Goal: Information Seeking & Learning: Understand process/instructions

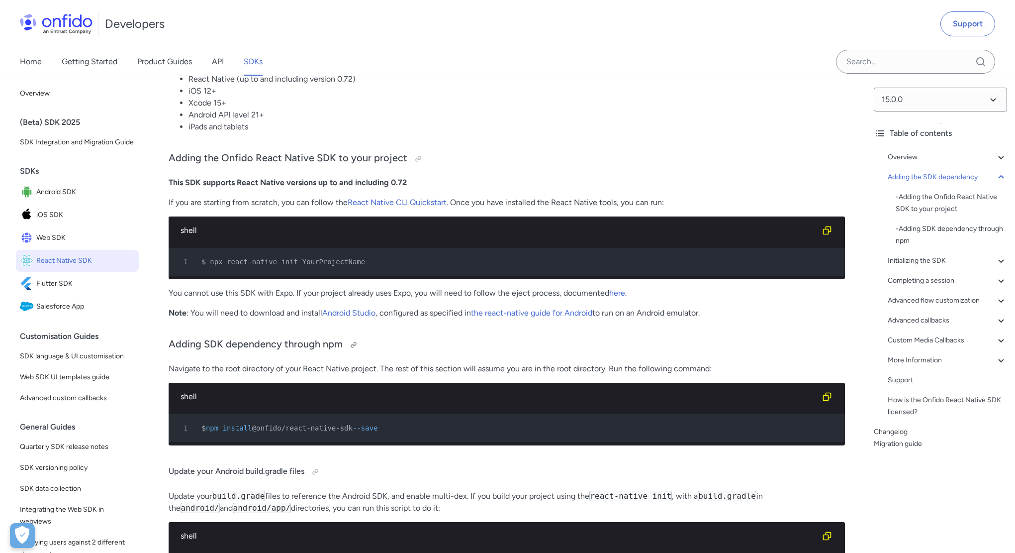
scroll to position [468, 0]
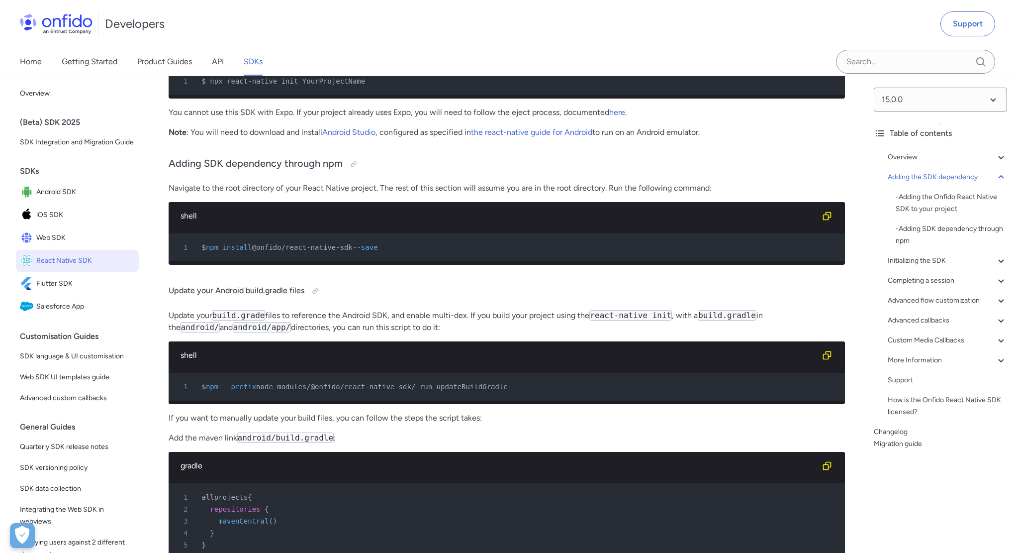
scroll to position [649, 0]
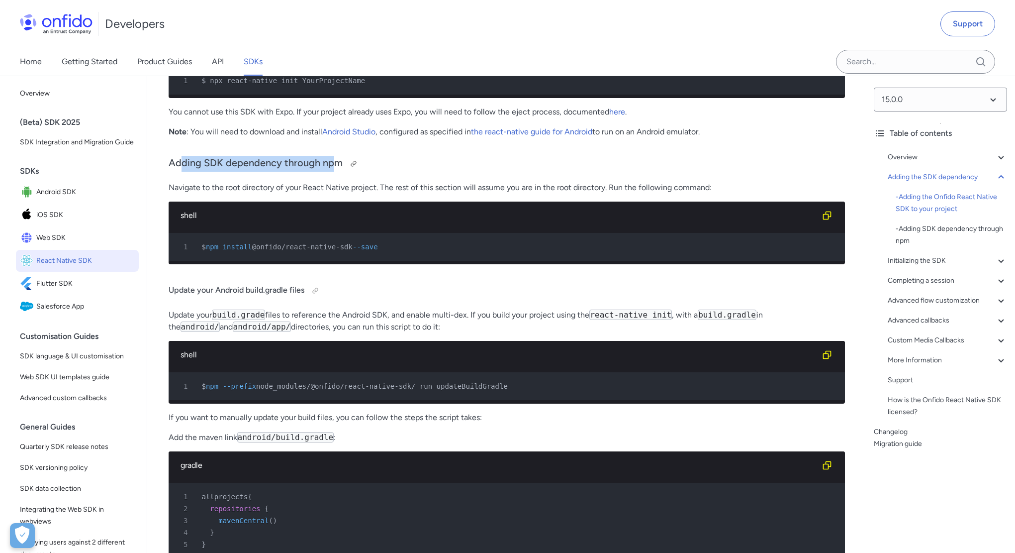
drag, startPoint x: 181, startPoint y: 171, endPoint x: 334, endPoint y: 167, distance: 153.2
click at [334, 167] on h3 "Adding SDK dependency through npm" at bounding box center [507, 164] width 676 height 16
click at [310, 251] on span "@onfido/react-native-sdk" at bounding box center [302, 247] width 100 height 8
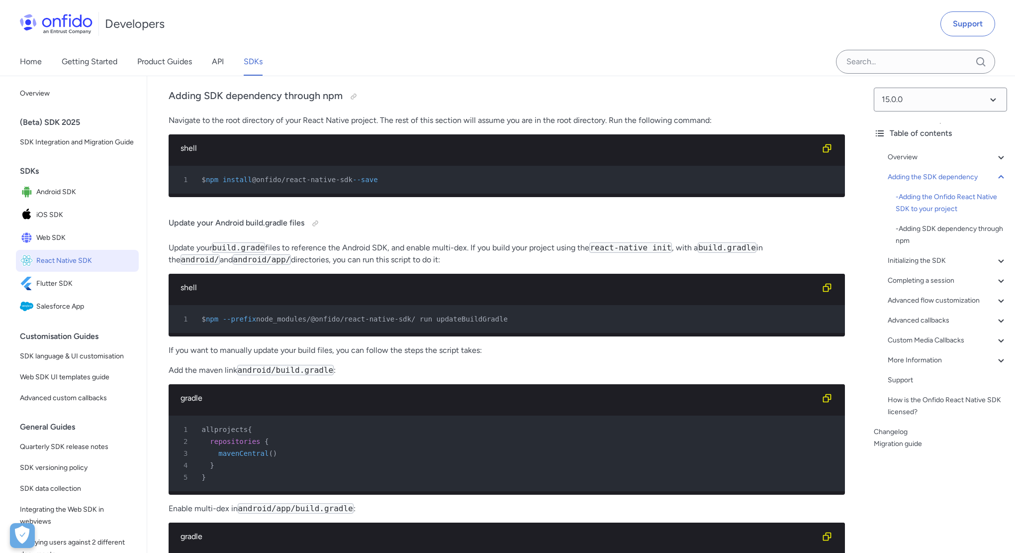
scroll to position [771, 0]
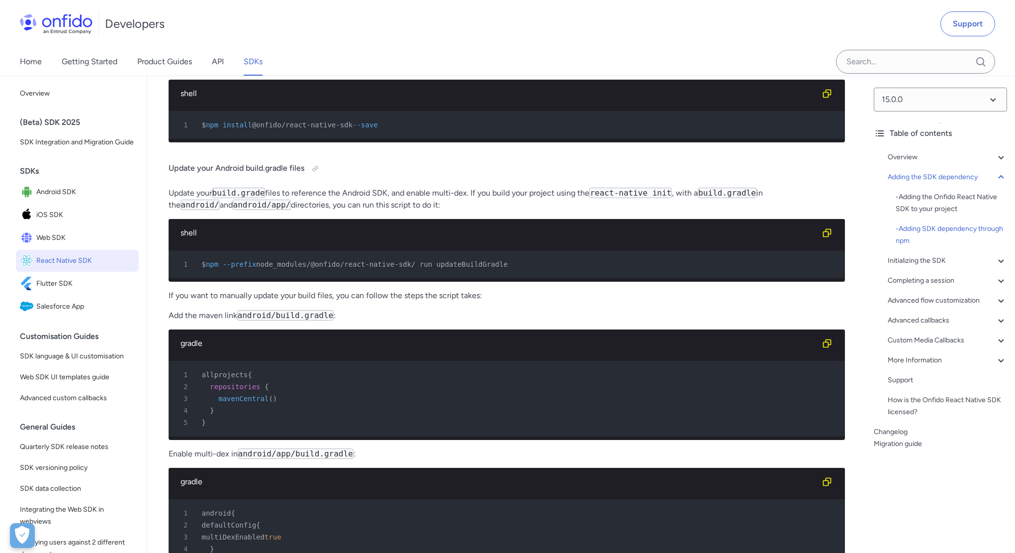
click at [319, 268] on span "node_modules/@onfido/react-native-sdk/ run updateBuildGradle" at bounding box center [382, 264] width 252 height 8
click at [333, 301] on p "If you want to manually update your build files, you can follow the steps the s…" at bounding box center [507, 295] width 676 height 12
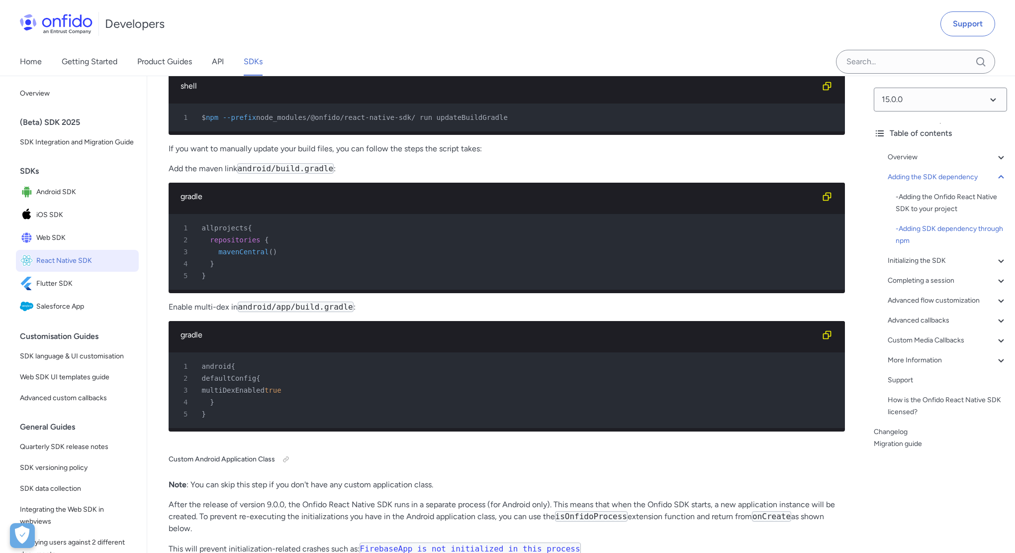
scroll to position [1035, 0]
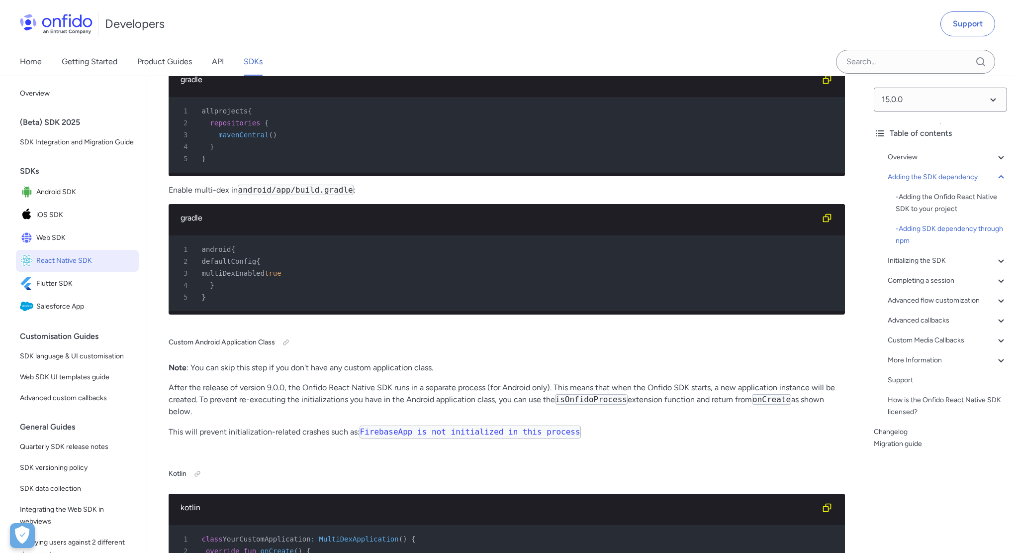
click at [265, 277] on span "multiDexEnabled" at bounding box center [233, 273] width 63 height 8
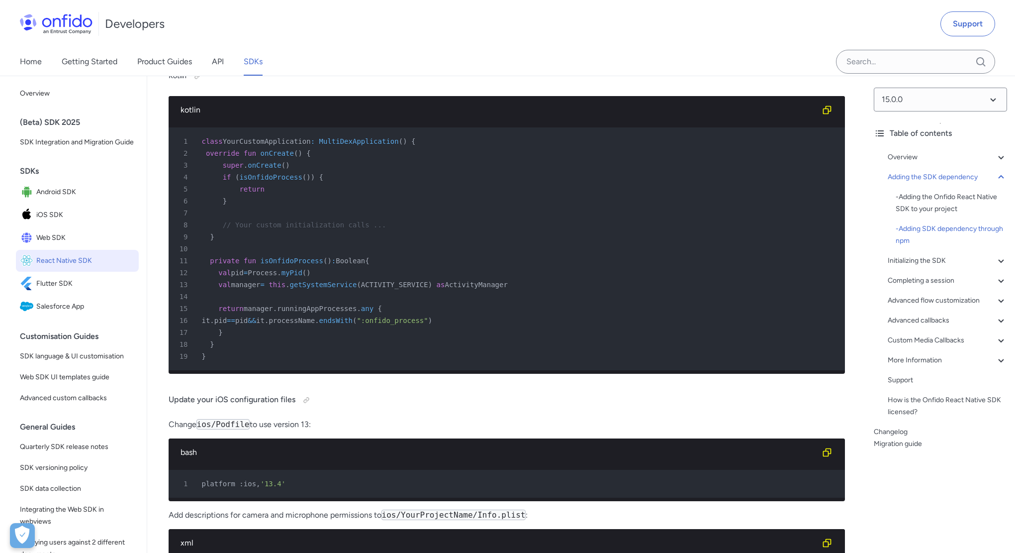
scroll to position [1232, 0]
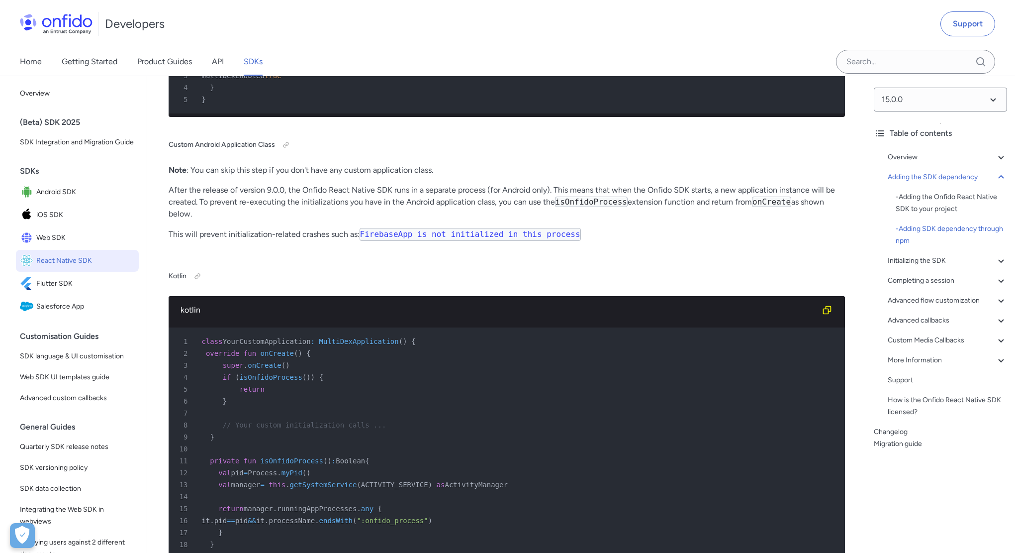
click at [311, 324] on div "kotlin" at bounding box center [507, 310] width 676 height 28
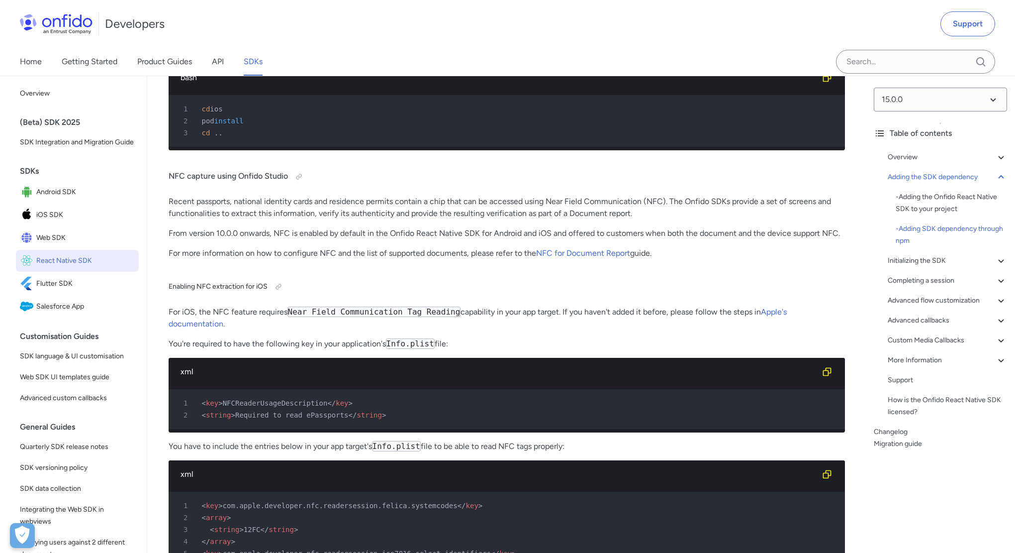
scroll to position [7947, 0]
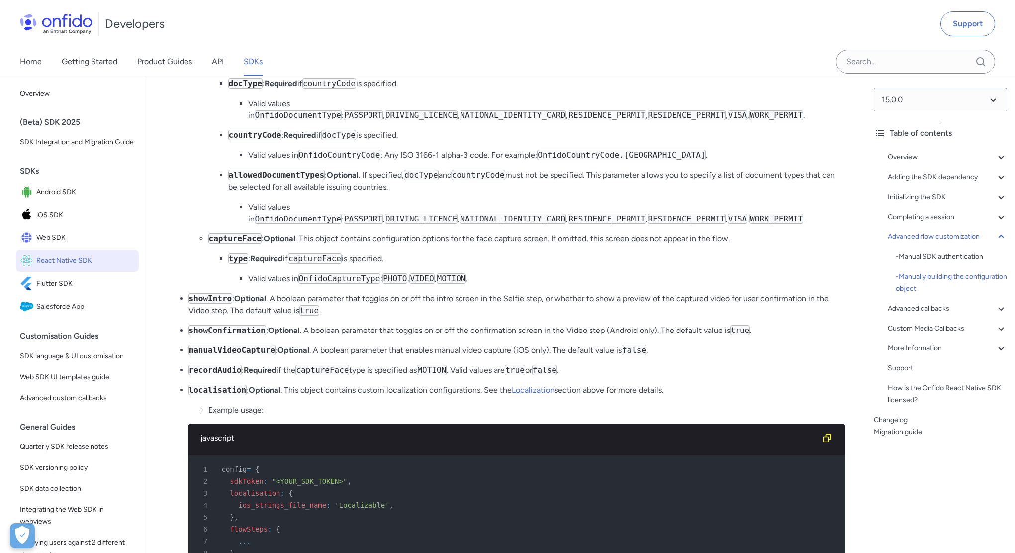
click at [327, 264] on code "captureFace" at bounding box center [315, 258] width 54 height 10
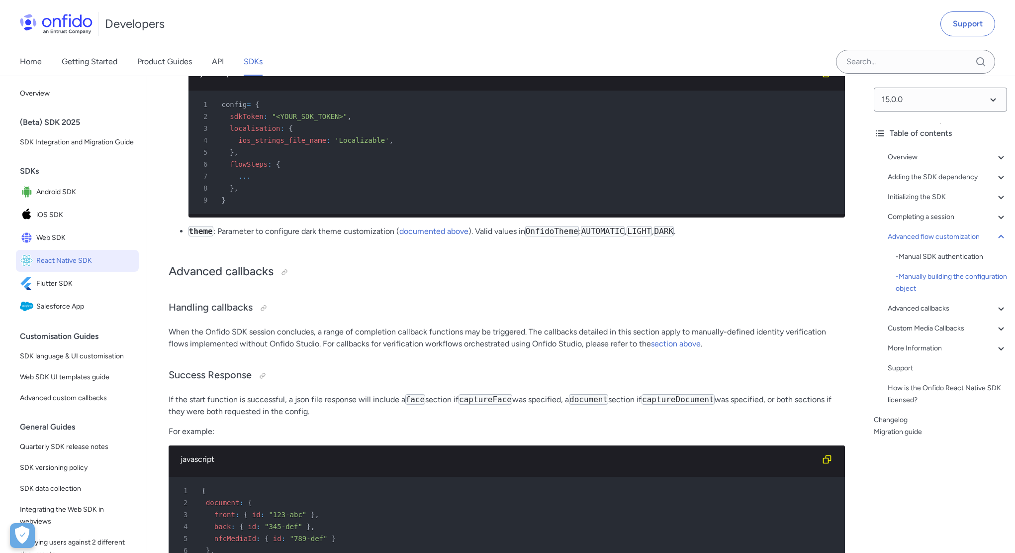
scroll to position [8321, 0]
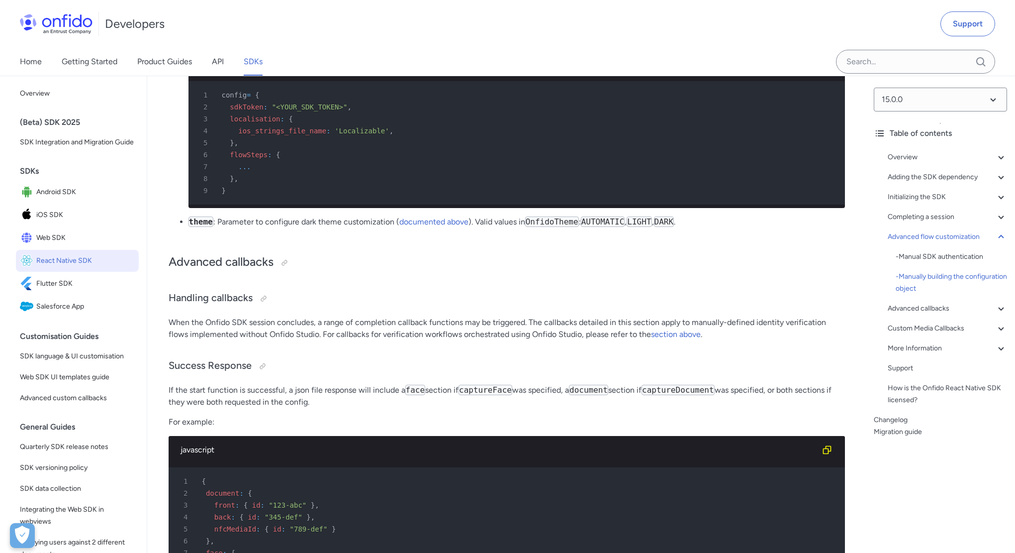
click at [253, 173] on div "7 ..." at bounding box center [511, 167] width 639 height 12
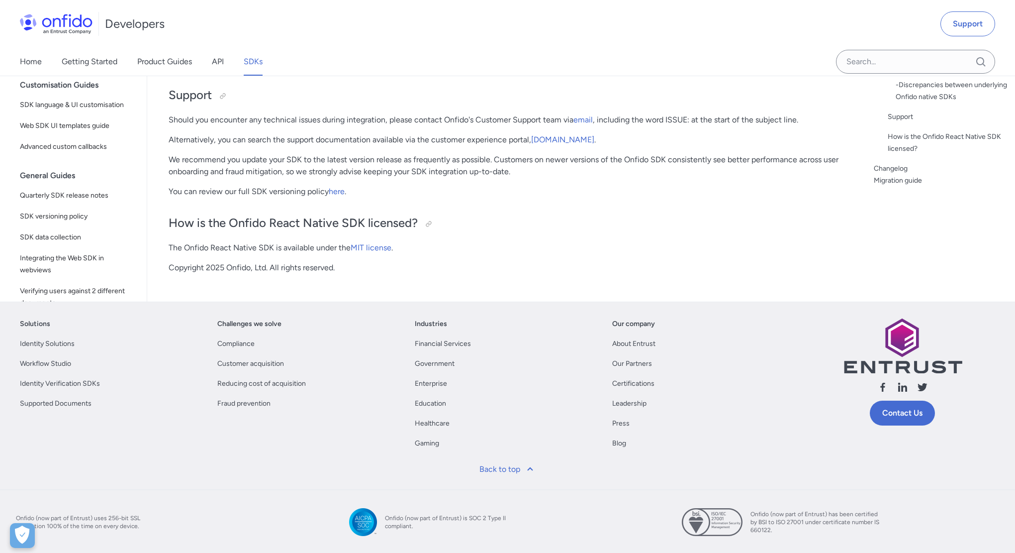
scroll to position [11039, 0]
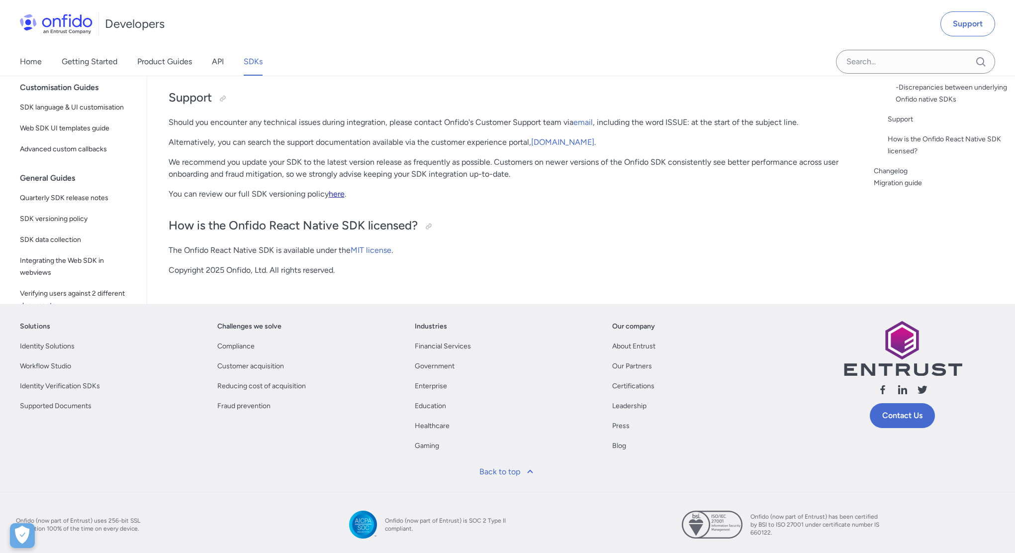
click at [338, 198] on link "here" at bounding box center [337, 193] width 16 height 9
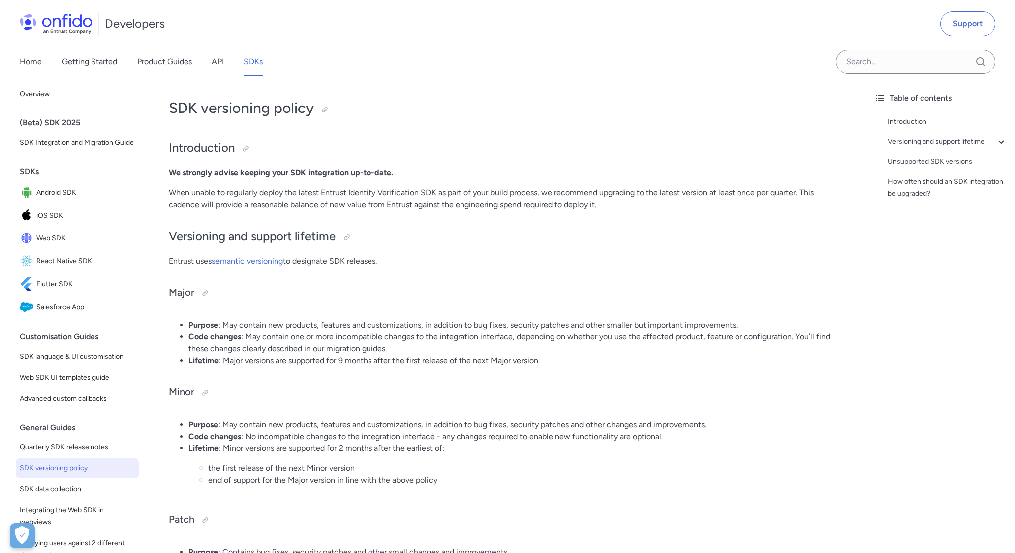
click at [251, 61] on link "SDKs" at bounding box center [253, 62] width 19 height 28
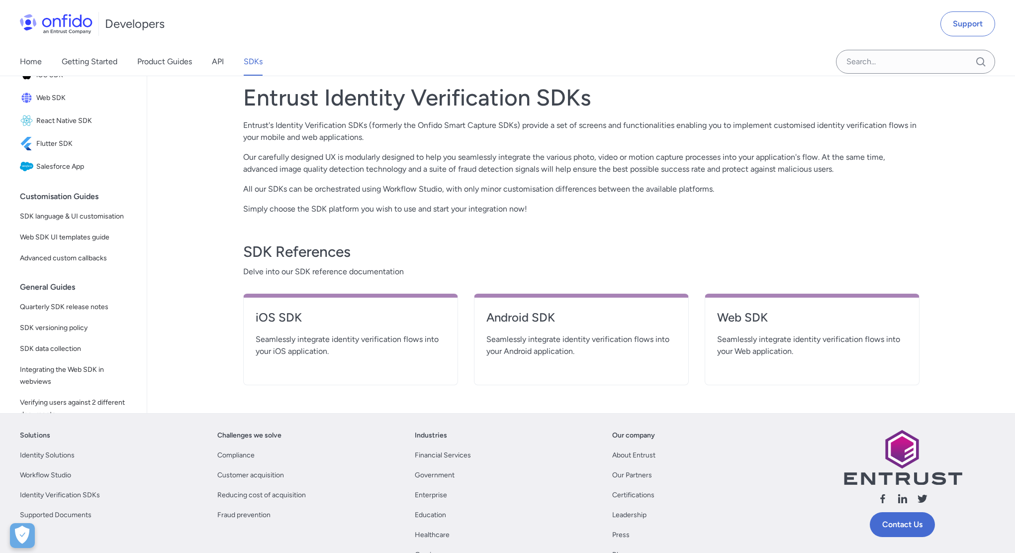
scroll to position [146, 0]
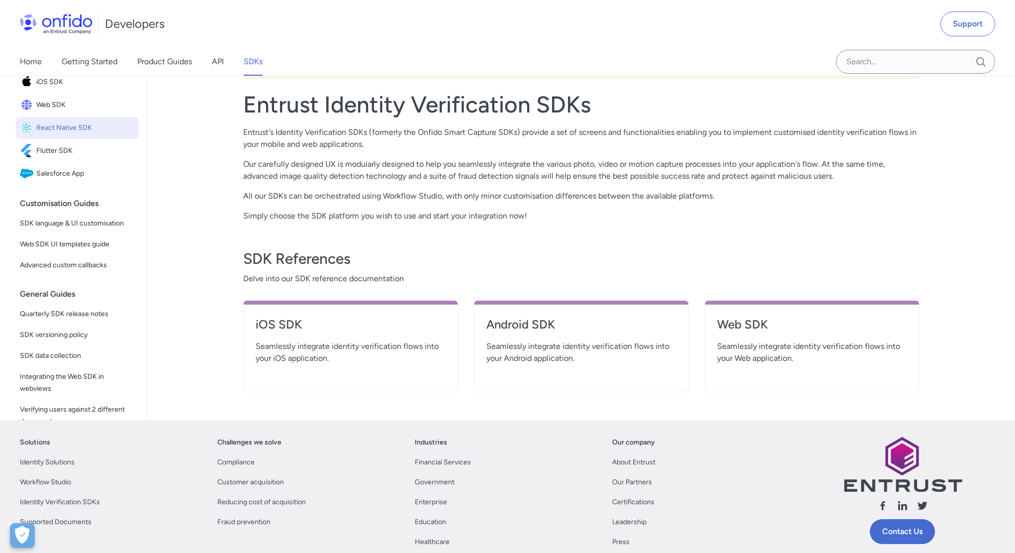
click at [93, 135] on span "React Native SDK" at bounding box center [85, 128] width 98 height 14
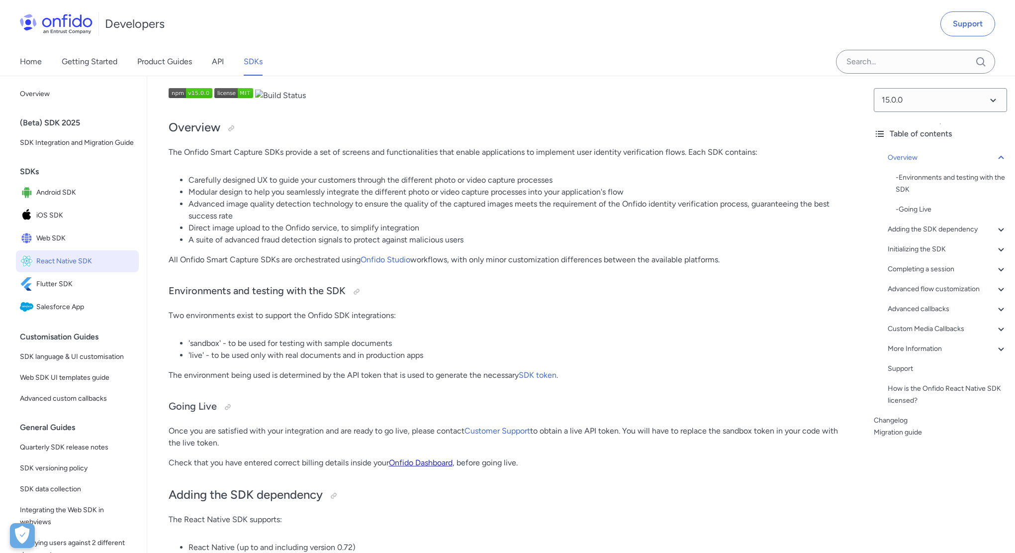
click at [442, 465] on link "Onfido Dashboard" at bounding box center [421, 462] width 64 height 9
click at [93, 268] on span "React Native SDK" at bounding box center [85, 261] width 98 height 14
click at [321, 315] on p "Two environments exist to support the Onfido SDK integrations:" at bounding box center [507, 315] width 676 height 12
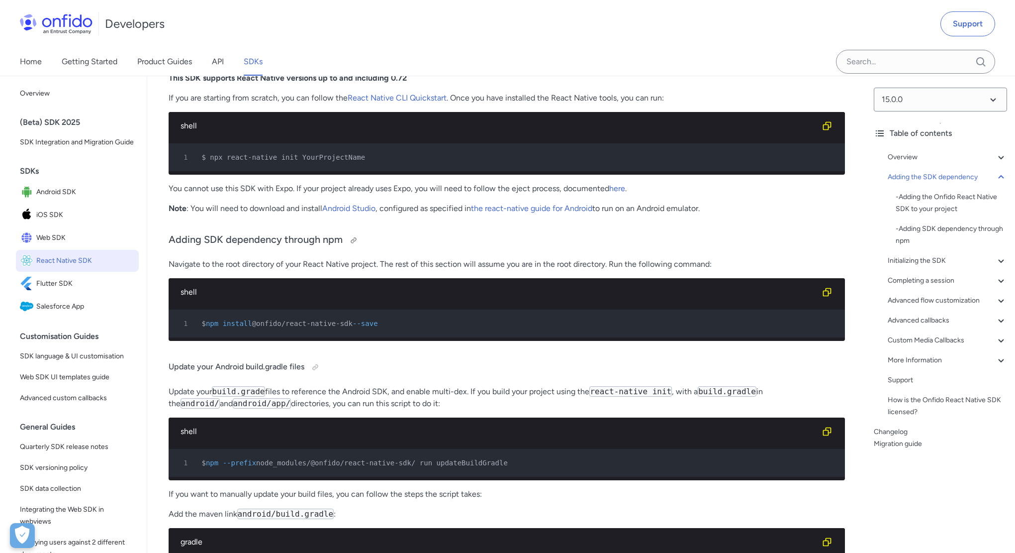
scroll to position [573, 0]
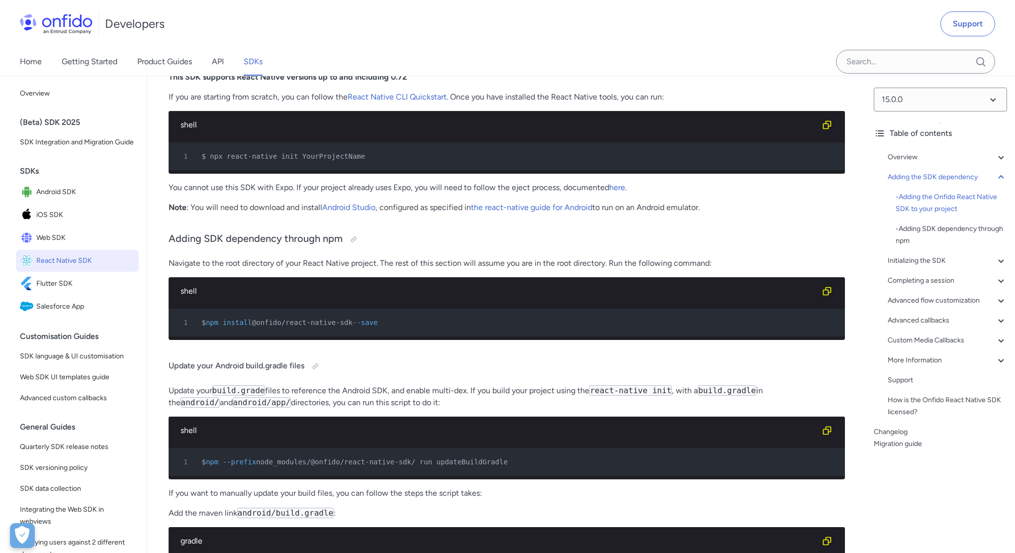
click at [455, 328] on div "1 $ npm install @onfido/react-native-sdk --save" at bounding box center [502, 322] width 659 height 12
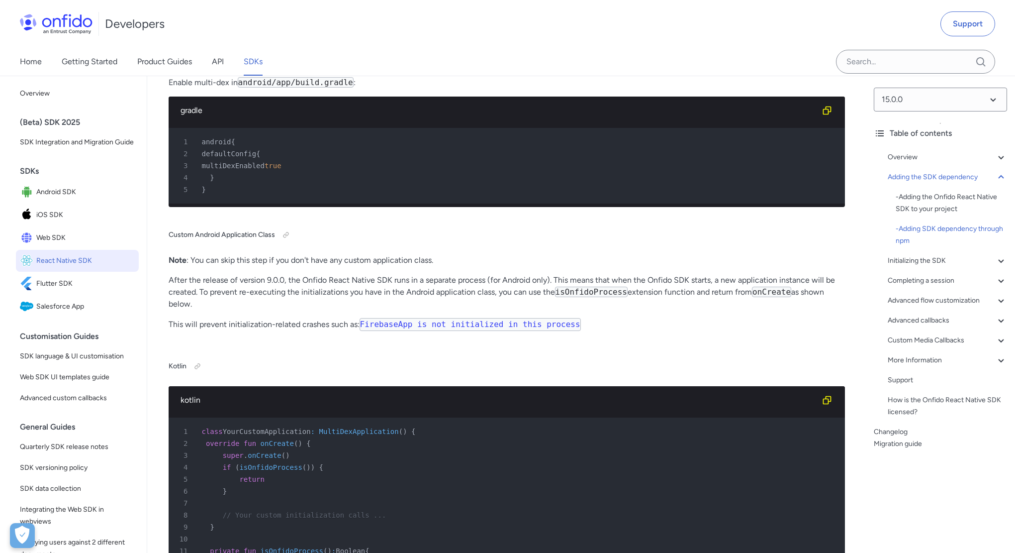
scroll to position [1143, 0]
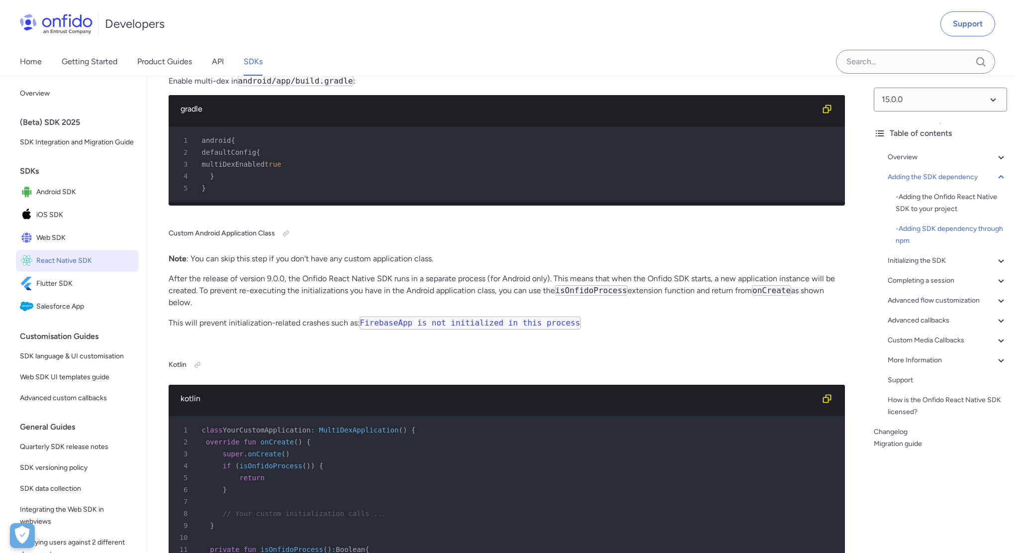
click at [440, 329] on code "FirebaseApp is not initialized in this process" at bounding box center [470, 322] width 221 height 13
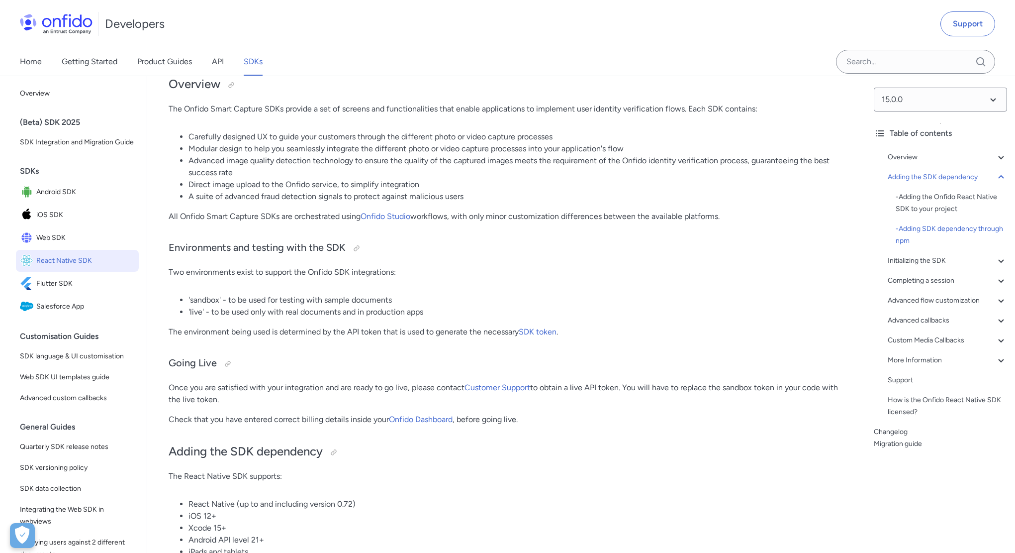
scroll to position [0, 0]
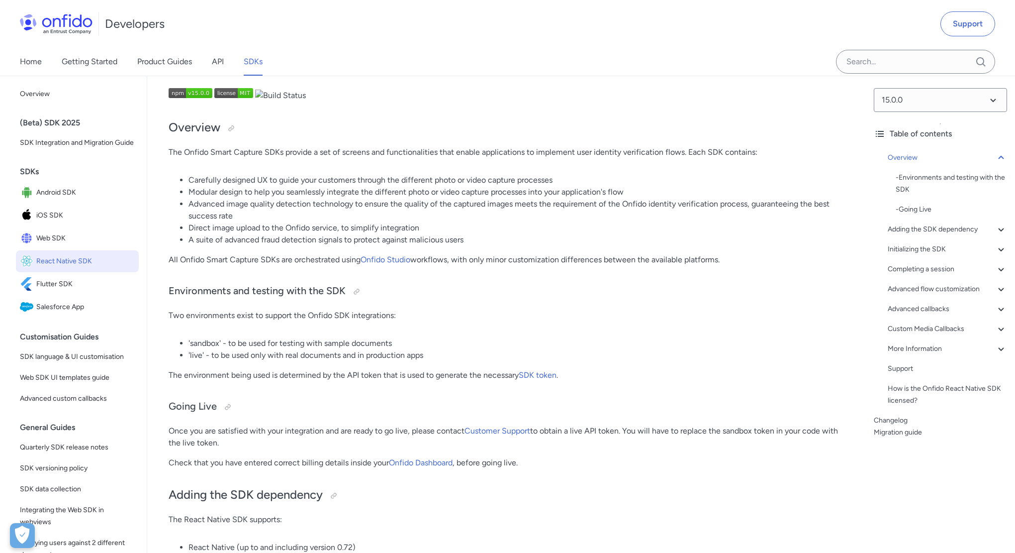
click at [372, 201] on li "Advanced image quality detection technology to ensure the quality of the captur…" at bounding box center [516, 210] width 657 height 24
click at [371, 201] on li "Advanced image quality detection technology to ensure the quality of the captur…" at bounding box center [516, 210] width 657 height 24
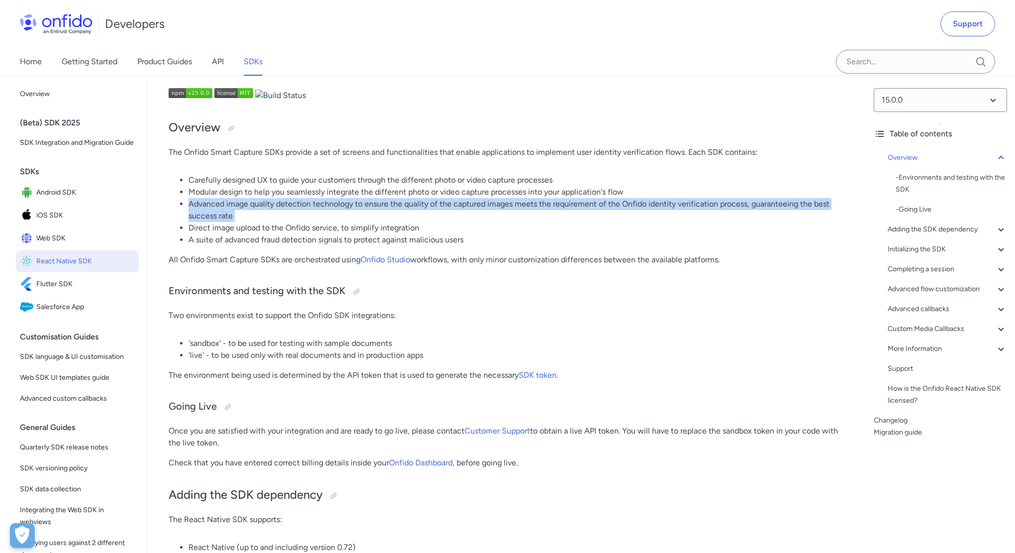
click at [371, 201] on li "Advanced image quality detection technology to ensure the quality of the captur…" at bounding box center [516, 210] width 657 height 24
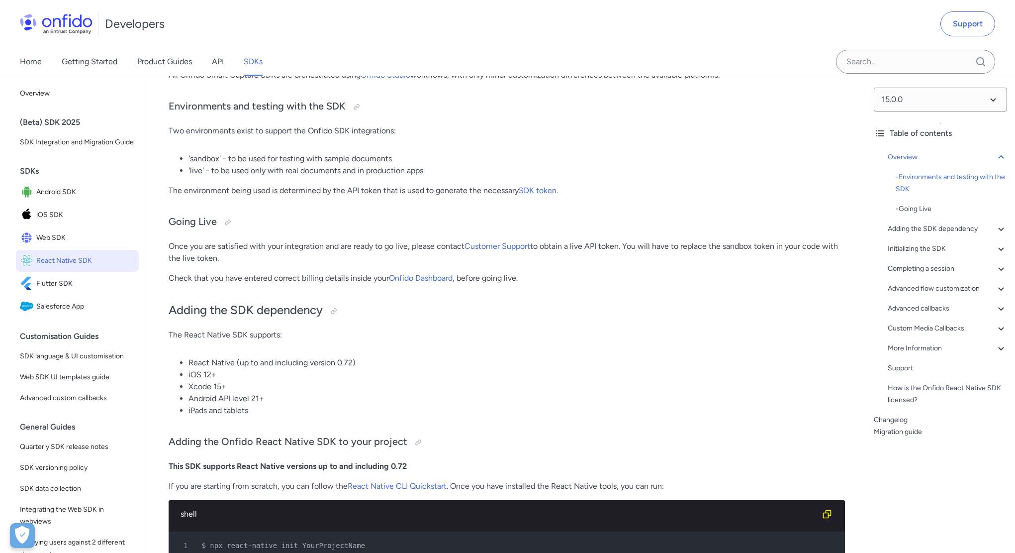
click at [212, 391] on li "Xcode 15+" at bounding box center [516, 386] width 657 height 12
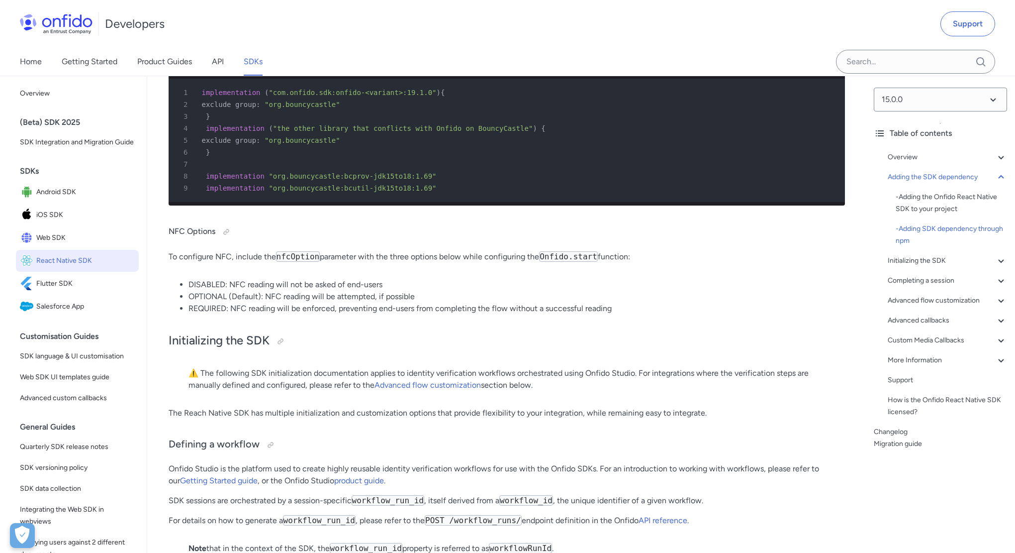
scroll to position [3337, 0]
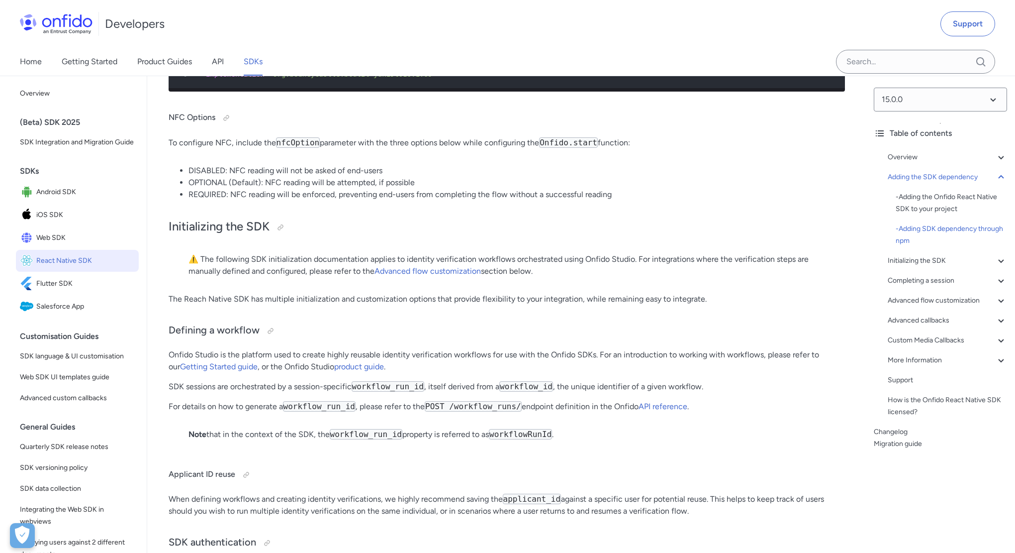
click at [200, 177] on li "DISABLED: NFC reading will not be asked of end-users" at bounding box center [516, 171] width 657 height 12
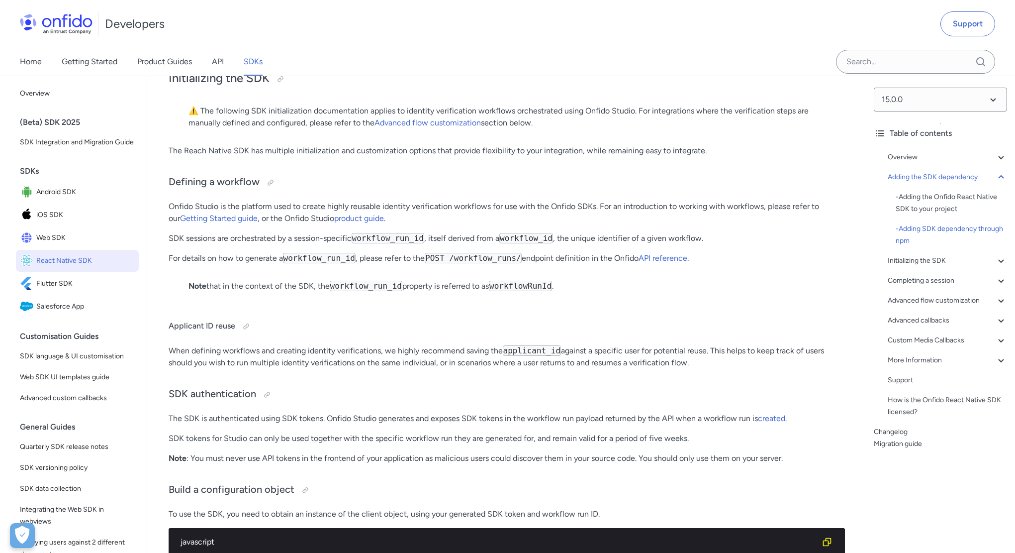
scroll to position [3597, 0]
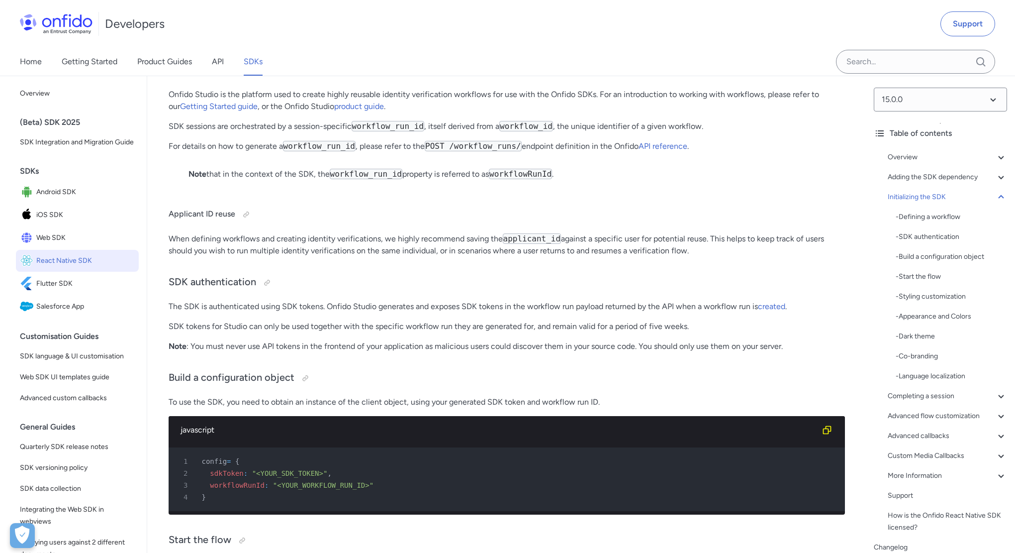
click at [296, 151] on code "workflow_run_id" at bounding box center [319, 146] width 73 height 10
click at [350, 179] on code "workflow_run_id" at bounding box center [366, 174] width 73 height 10
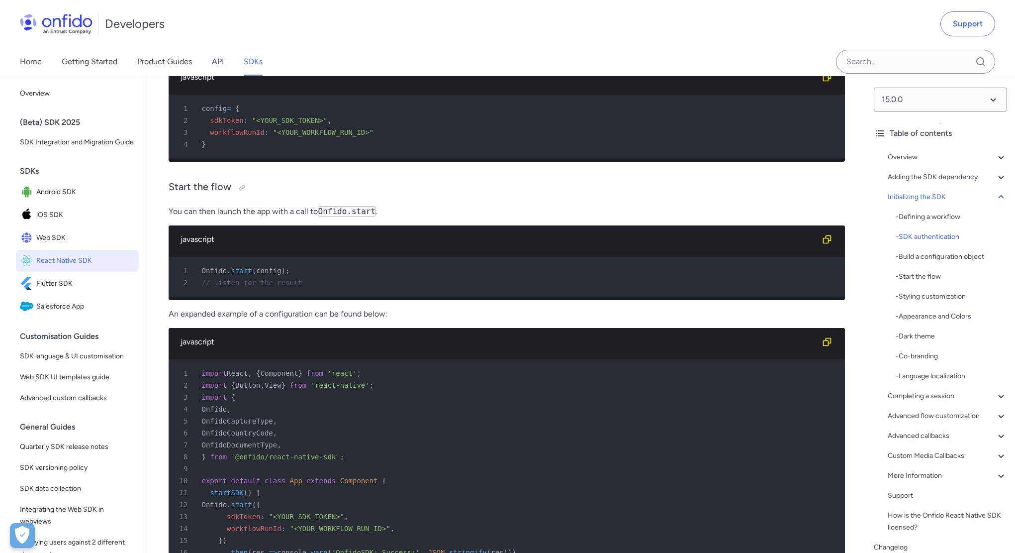
scroll to position [4105, 0]
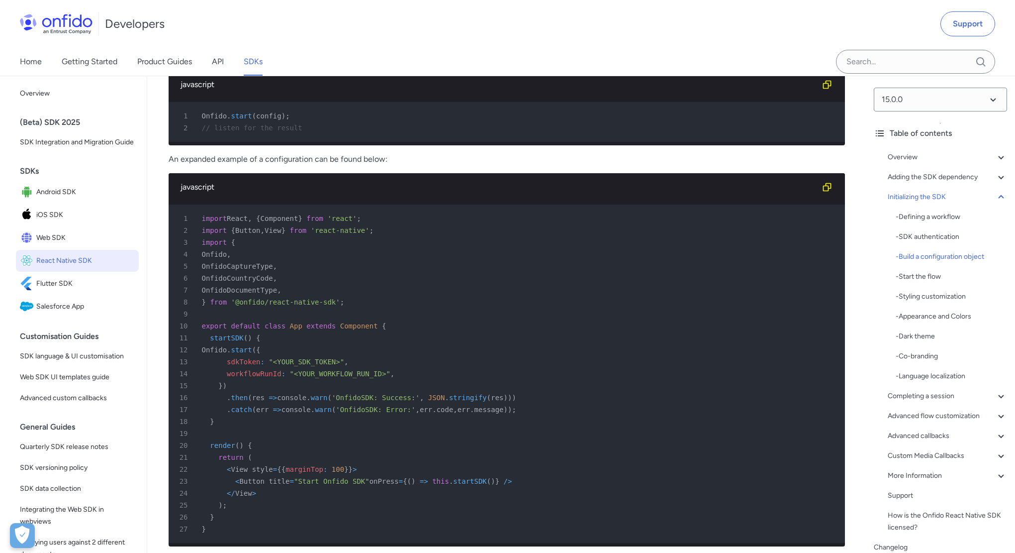
click at [284, 132] on span "// listen for the result" at bounding box center [252, 128] width 100 height 8
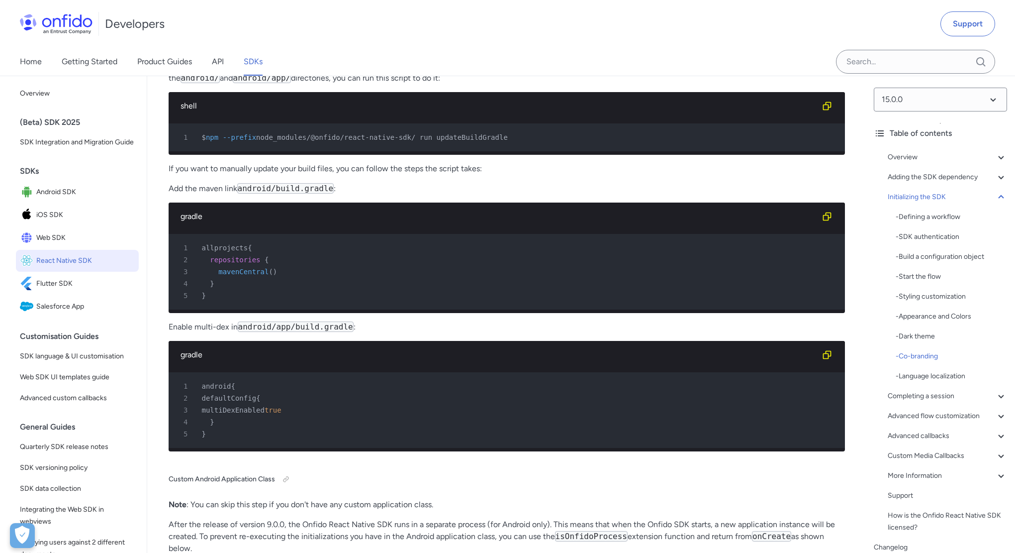
scroll to position [0, 0]
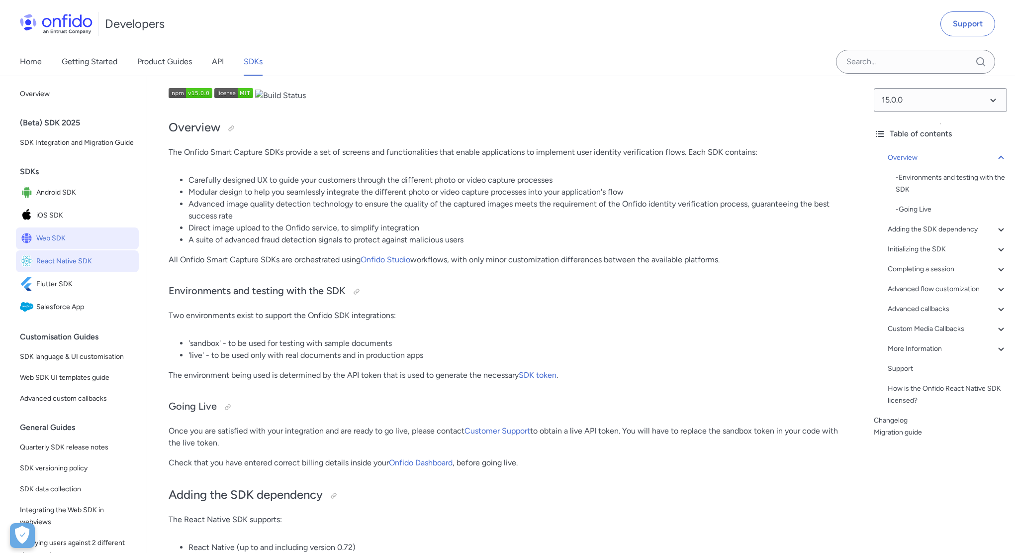
click at [106, 245] on span "Web SDK" at bounding box center [85, 238] width 98 height 14
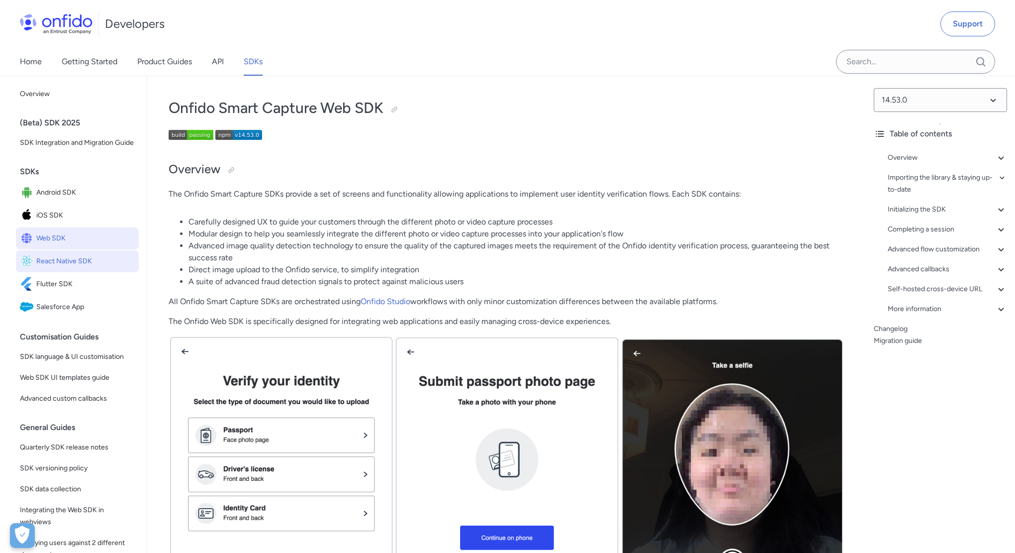
click at [96, 268] on span "React Native SDK" at bounding box center [85, 261] width 98 height 14
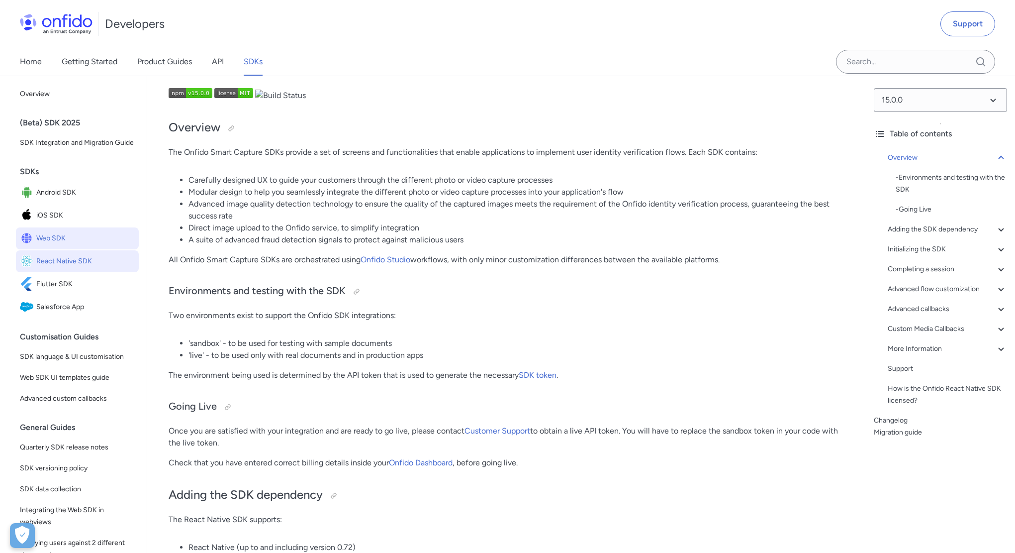
click at [92, 245] on span "Web SDK" at bounding box center [85, 238] width 98 height 14
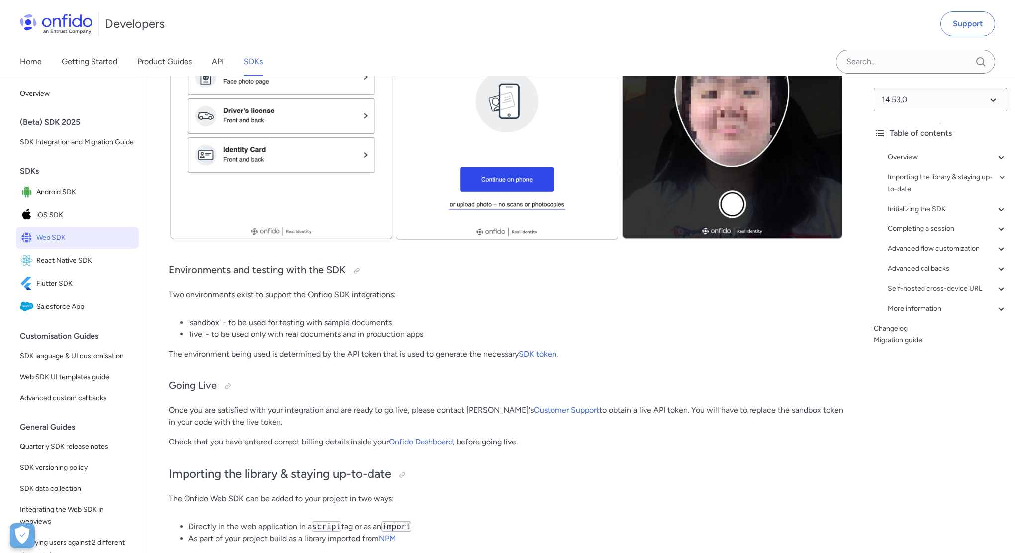
scroll to position [368, 0]
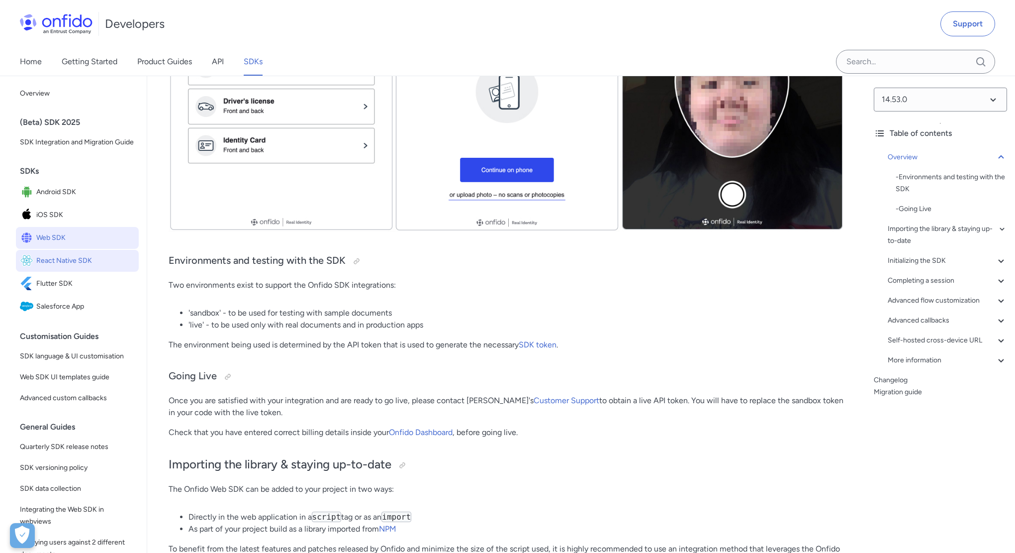
click at [94, 268] on span "React Native SDK" at bounding box center [85, 261] width 98 height 14
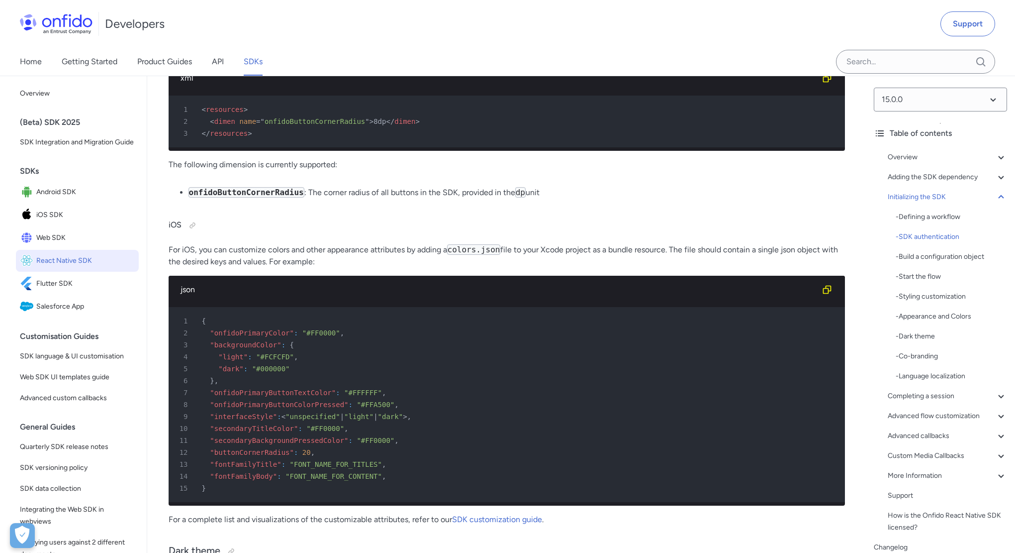
scroll to position [4881, 0]
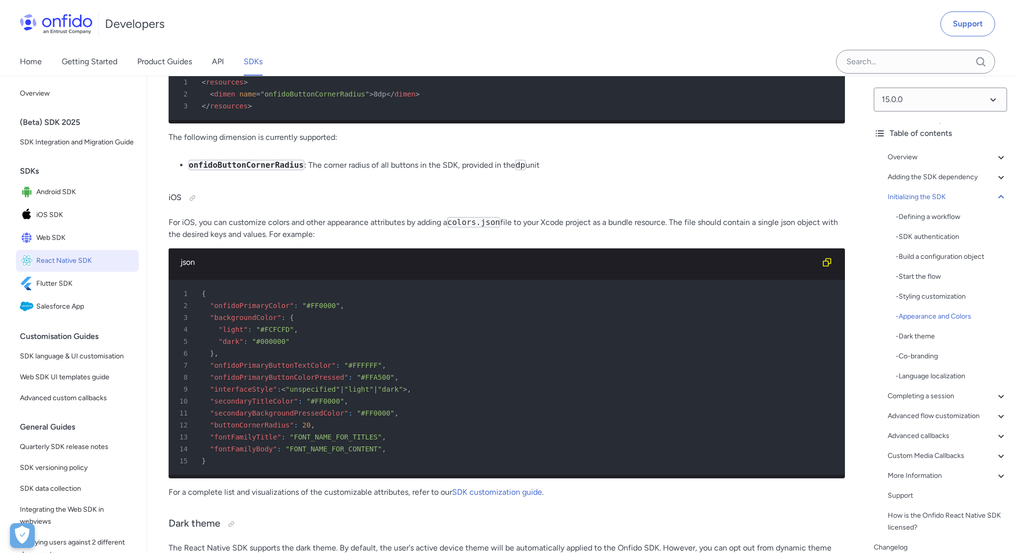
click at [468, 8] on code "dimens.xml" at bounding box center [477, 3] width 49 height 10
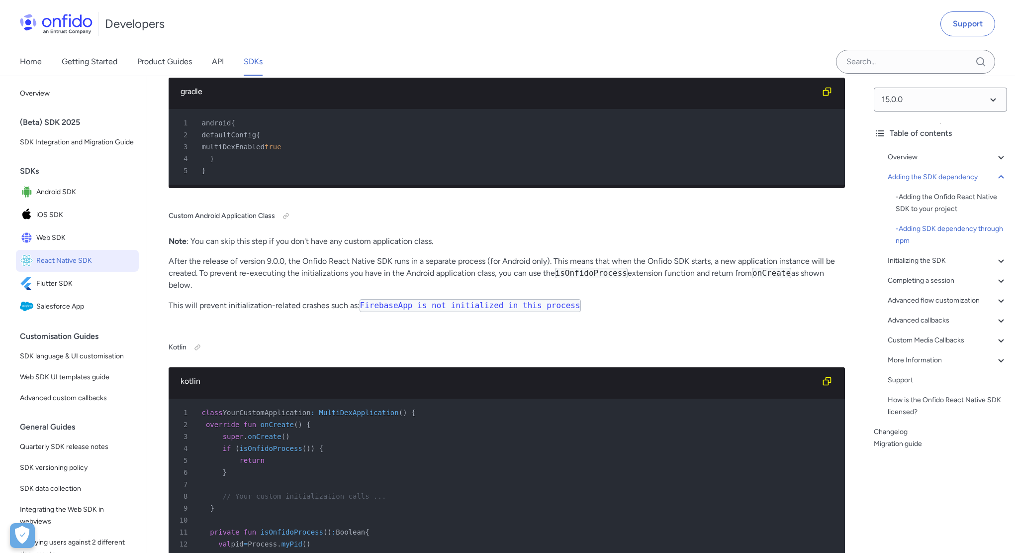
scroll to position [0, 0]
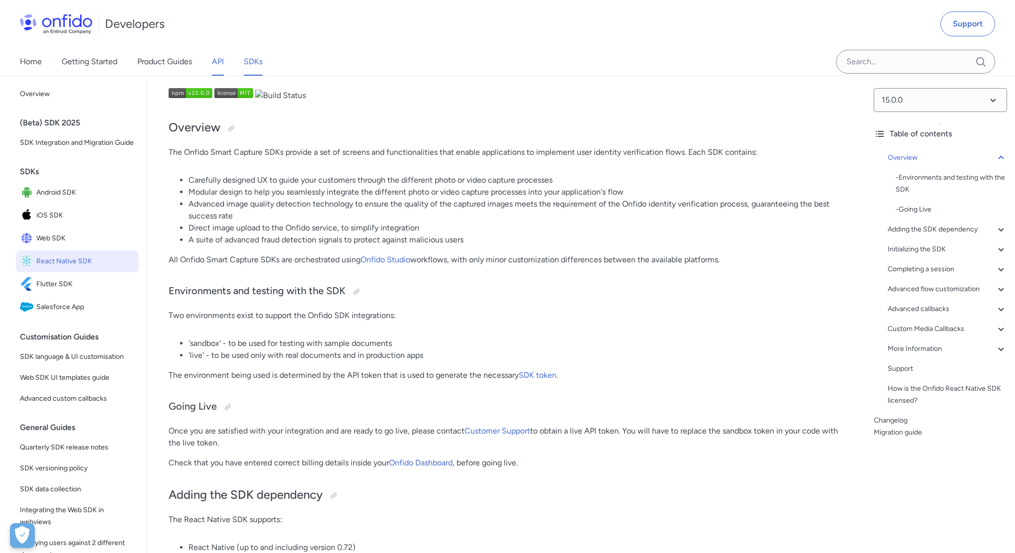
click at [218, 67] on link "API" at bounding box center [218, 62] width 12 height 28
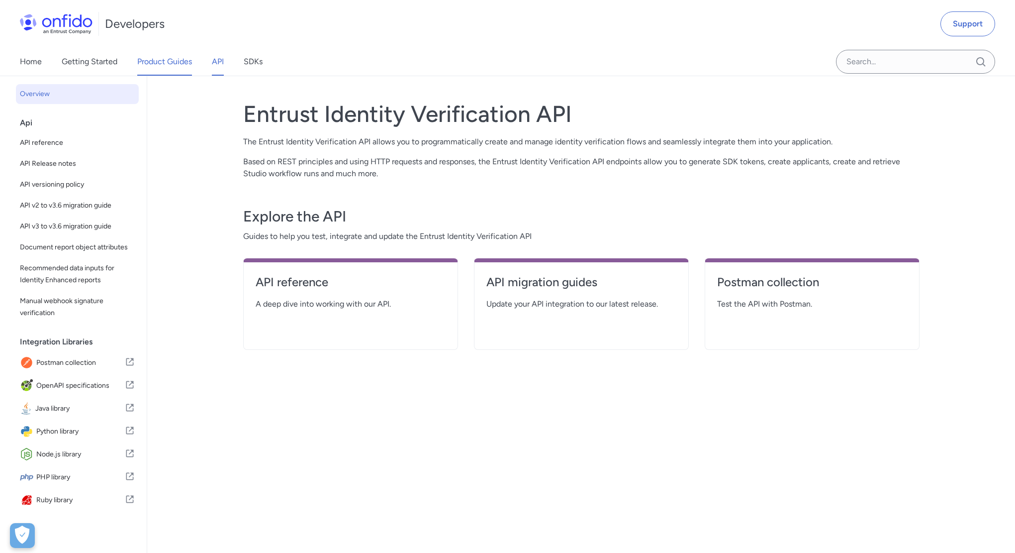
click at [184, 54] on link "Product Guides" at bounding box center [164, 62] width 55 height 28
